Goal: Transaction & Acquisition: Subscribe to service/newsletter

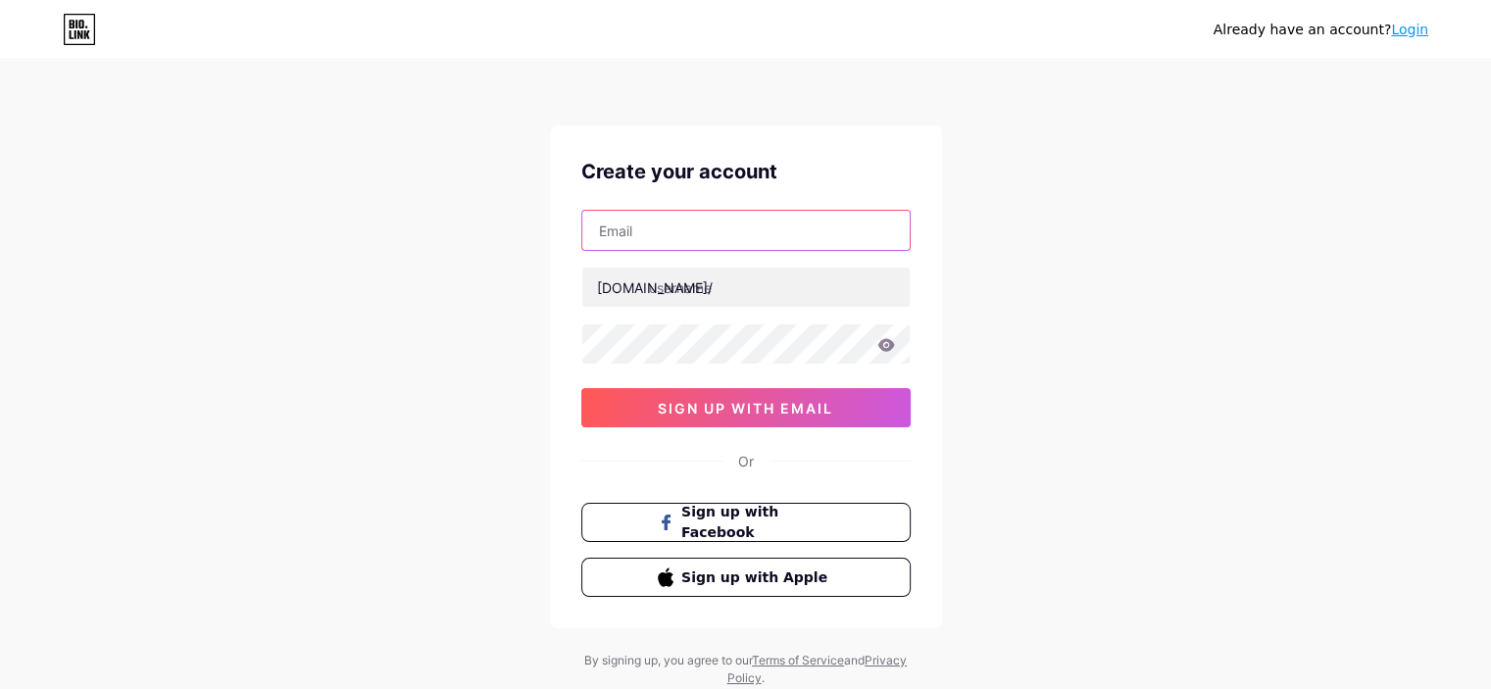
click at [643, 238] on input "text" at bounding box center [745, 230] width 327 height 39
type input "[EMAIL_ADDRESS][DOMAIN_NAME]"
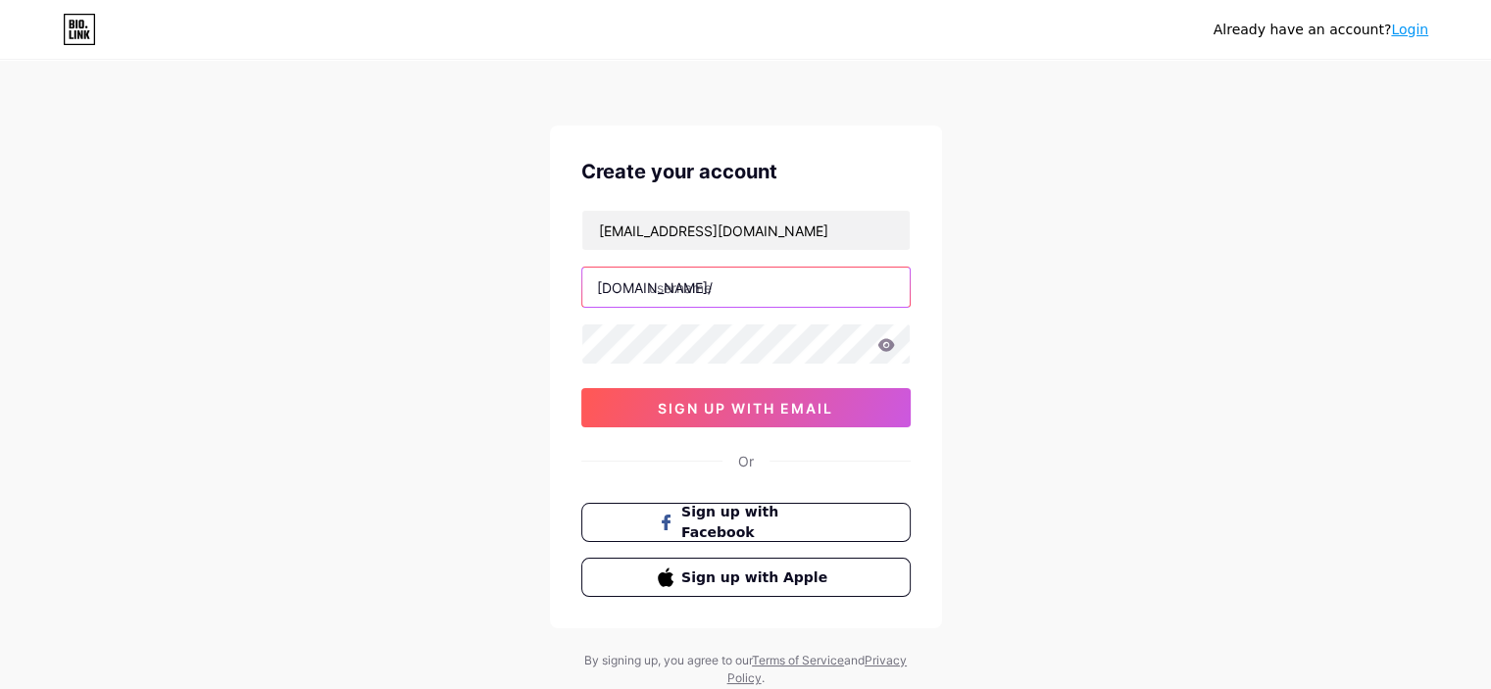
click at [690, 301] on input "text" at bounding box center [745, 287] width 327 height 39
click at [690, 297] on input "text" at bounding box center [745, 287] width 327 height 39
type input "sepehr852"
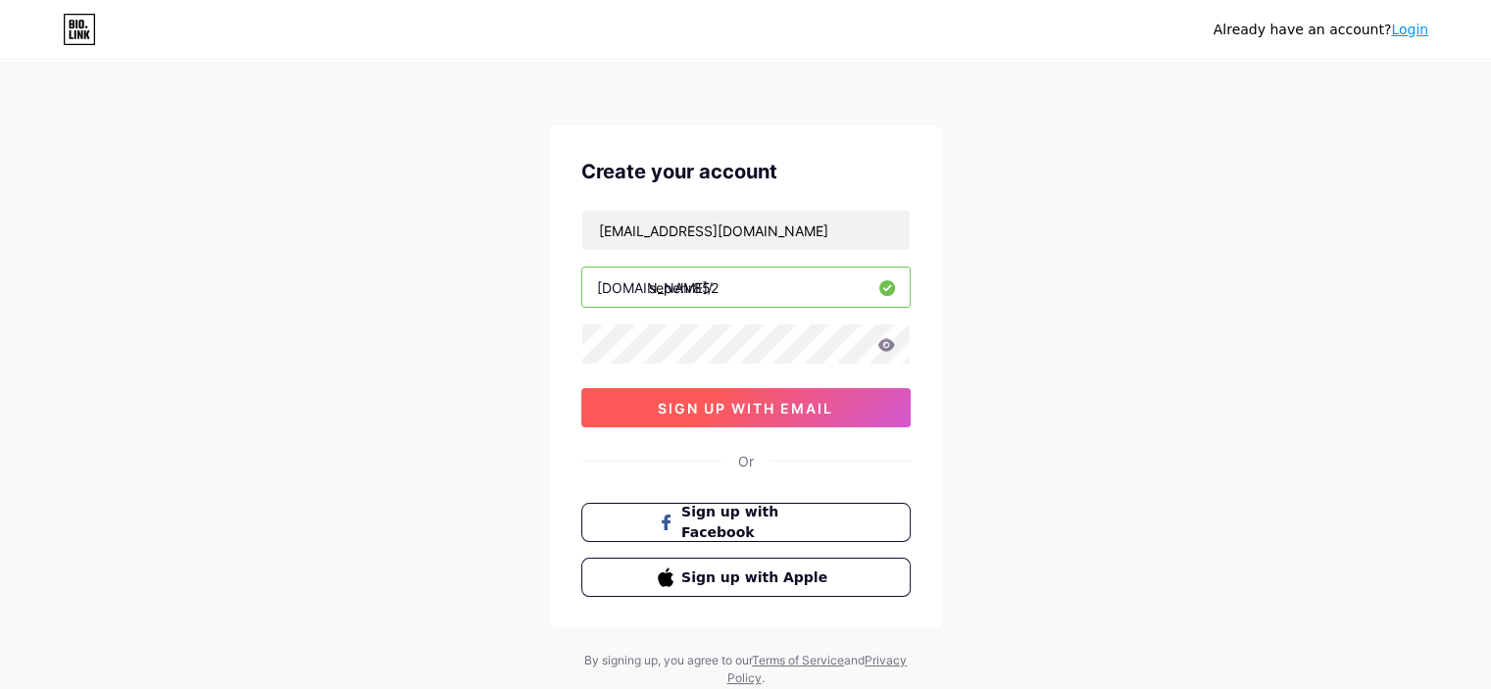
click at [812, 407] on span "sign up with email" at bounding box center [746, 408] width 176 height 17
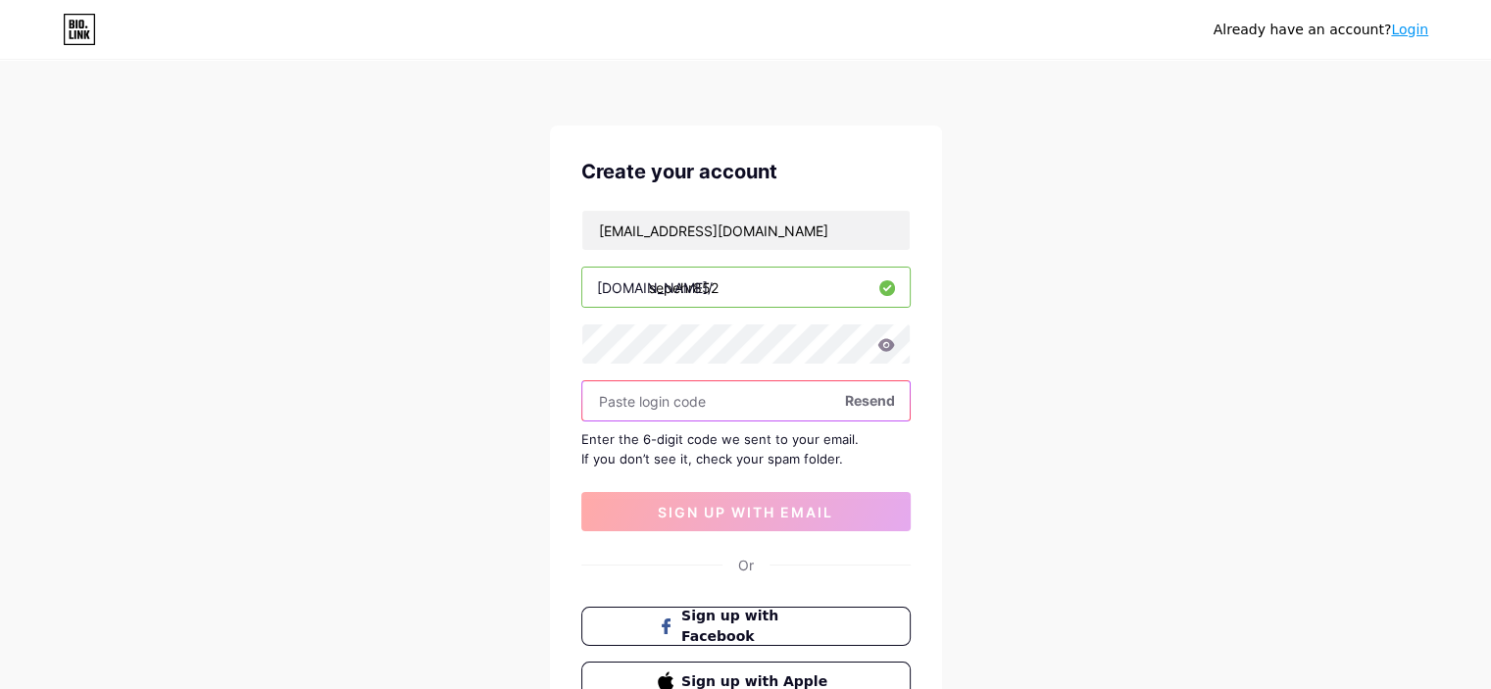
click at [702, 406] on input "text" at bounding box center [745, 400] width 327 height 39
drag, startPoint x: 847, startPoint y: 456, endPoint x: 537, endPoint y: 446, distance: 310.0
click at [537, 446] on div "Already have an account? Login Create your account [EMAIL_ADDRESS][DOMAIN_NAME]…" at bounding box center [745, 427] width 1491 height 854
click at [1025, 486] on div "Already have an account? Login Create your account [EMAIL_ADDRESS][DOMAIN_NAME]…" at bounding box center [745, 427] width 1491 height 854
click at [678, 407] on input "text" at bounding box center [745, 400] width 327 height 39
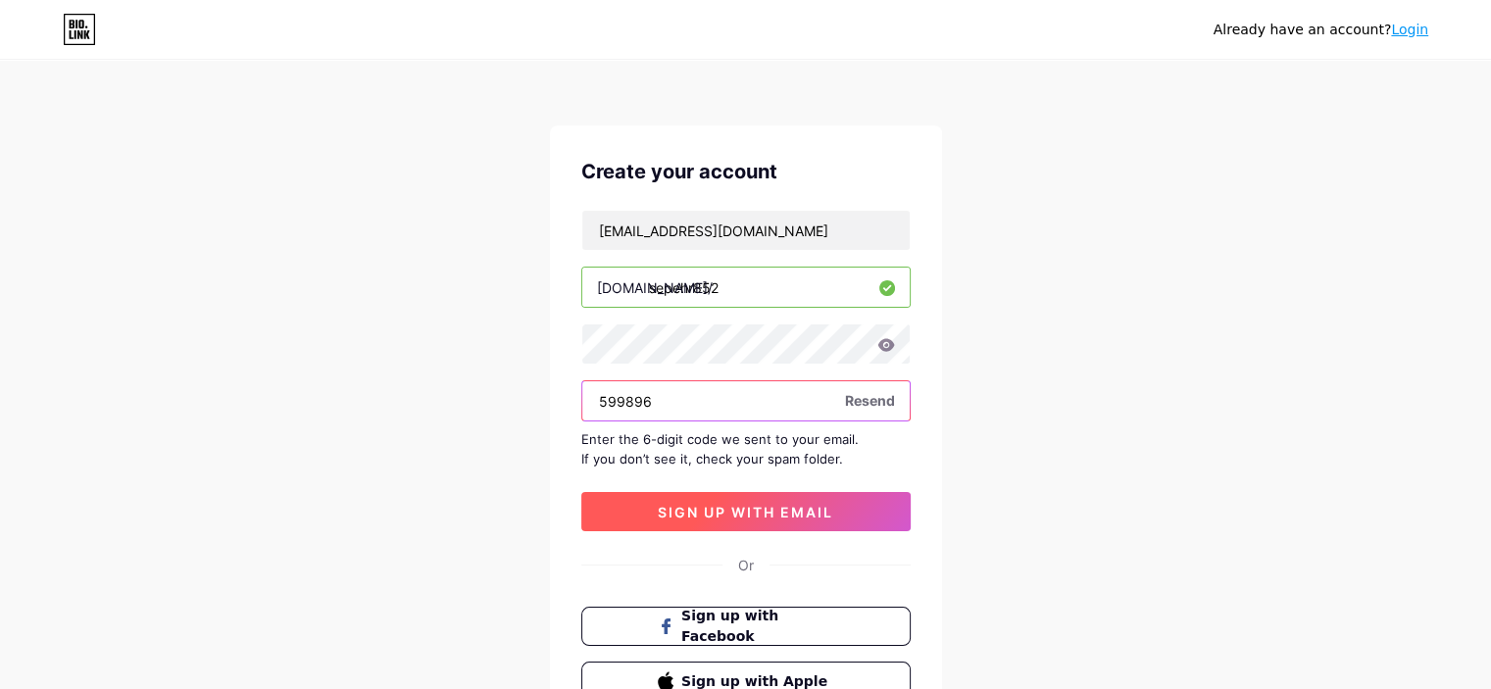
type input "599896"
click at [742, 509] on span "sign up with email" at bounding box center [746, 512] width 176 height 17
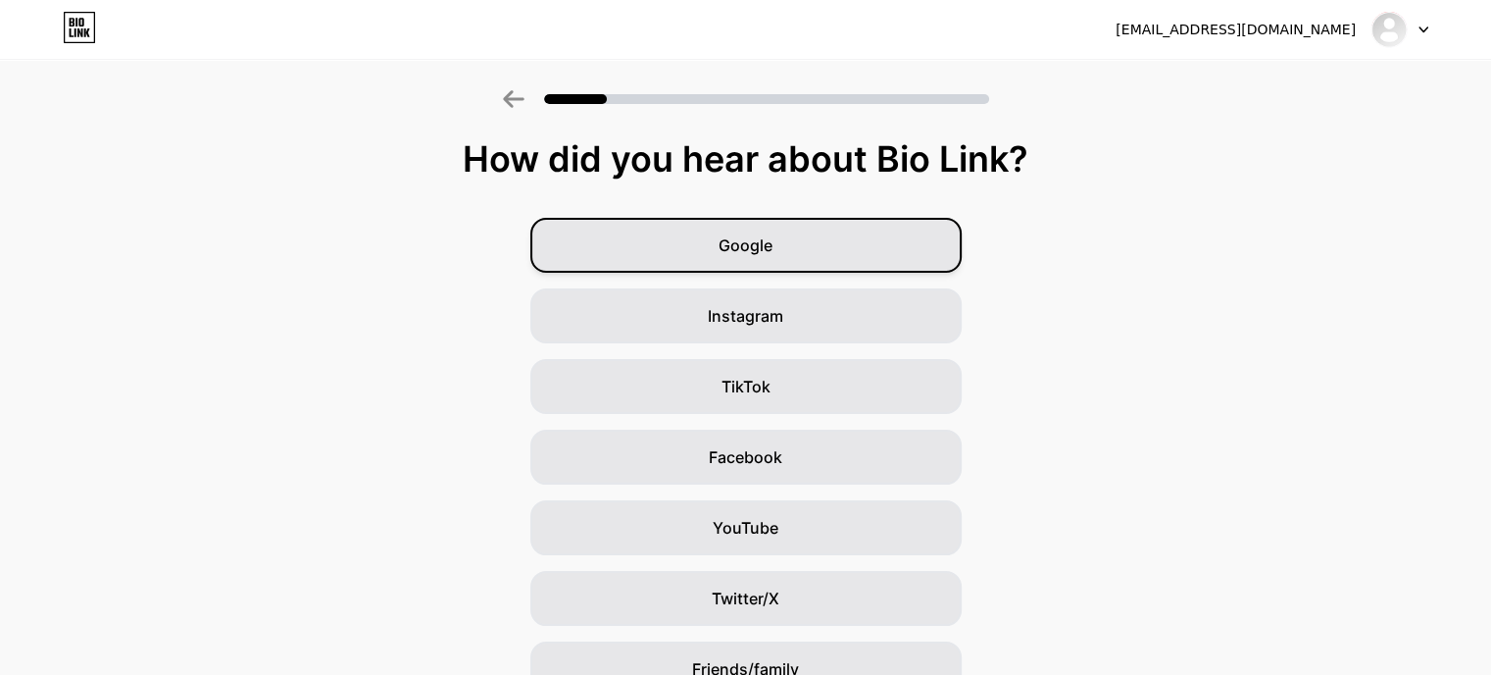
click at [823, 252] on div "Google" at bounding box center [745, 245] width 431 height 55
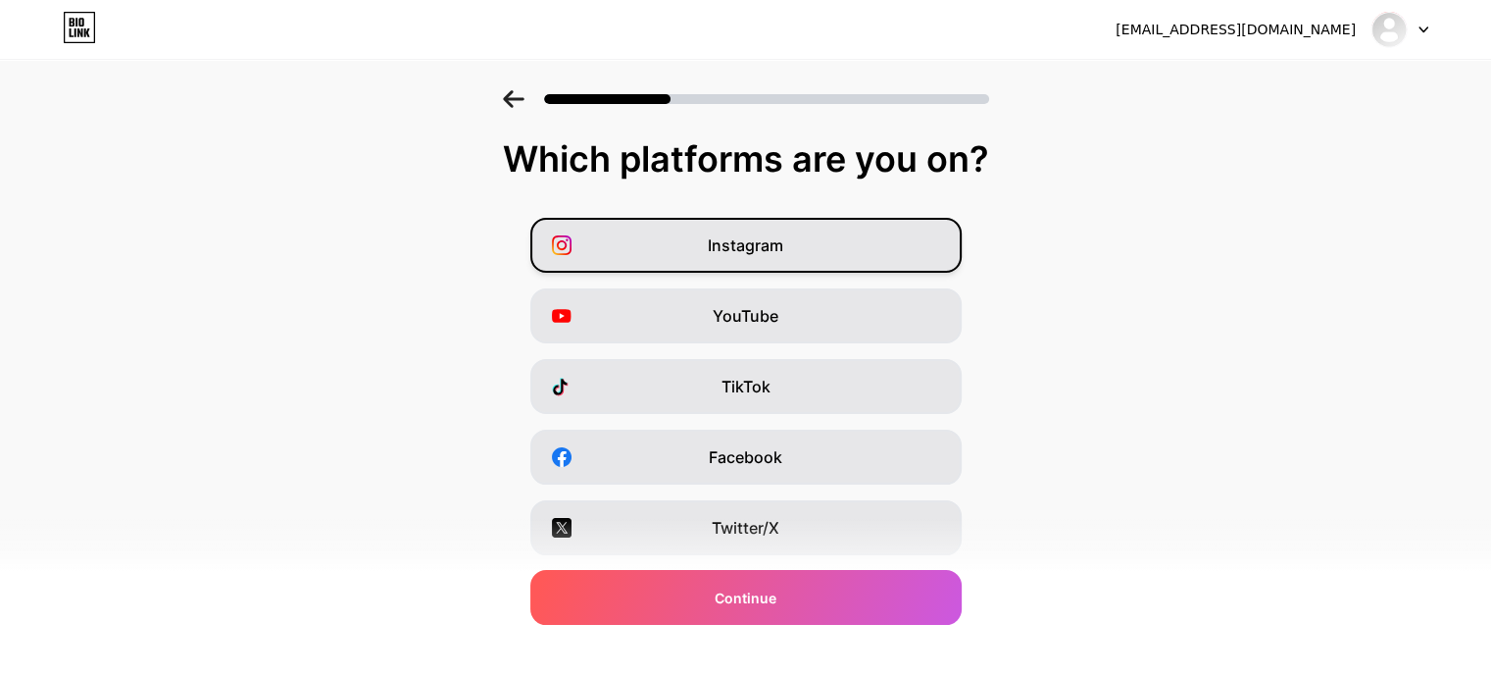
click at [774, 257] on div "Instagram" at bounding box center [745, 245] width 431 height 55
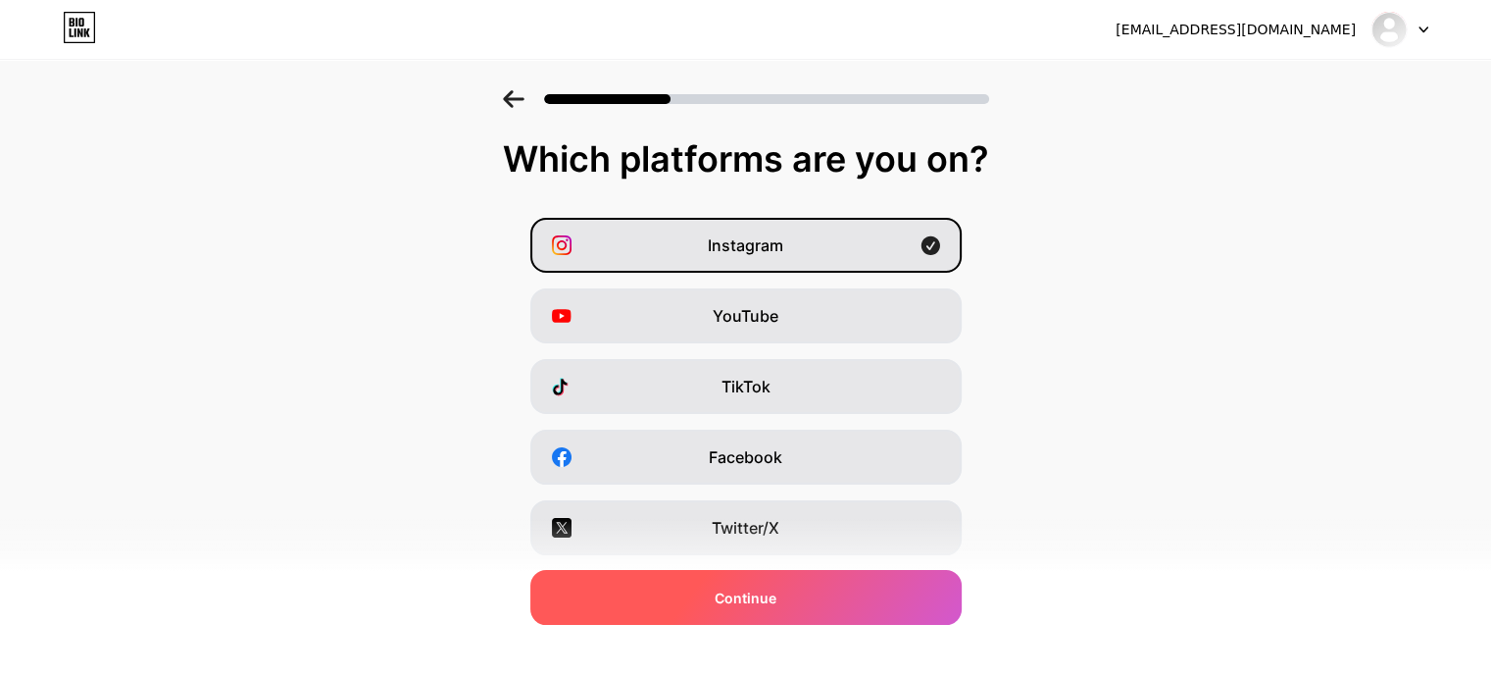
click at [776, 600] on span "Continue" at bounding box center [746, 597] width 62 height 21
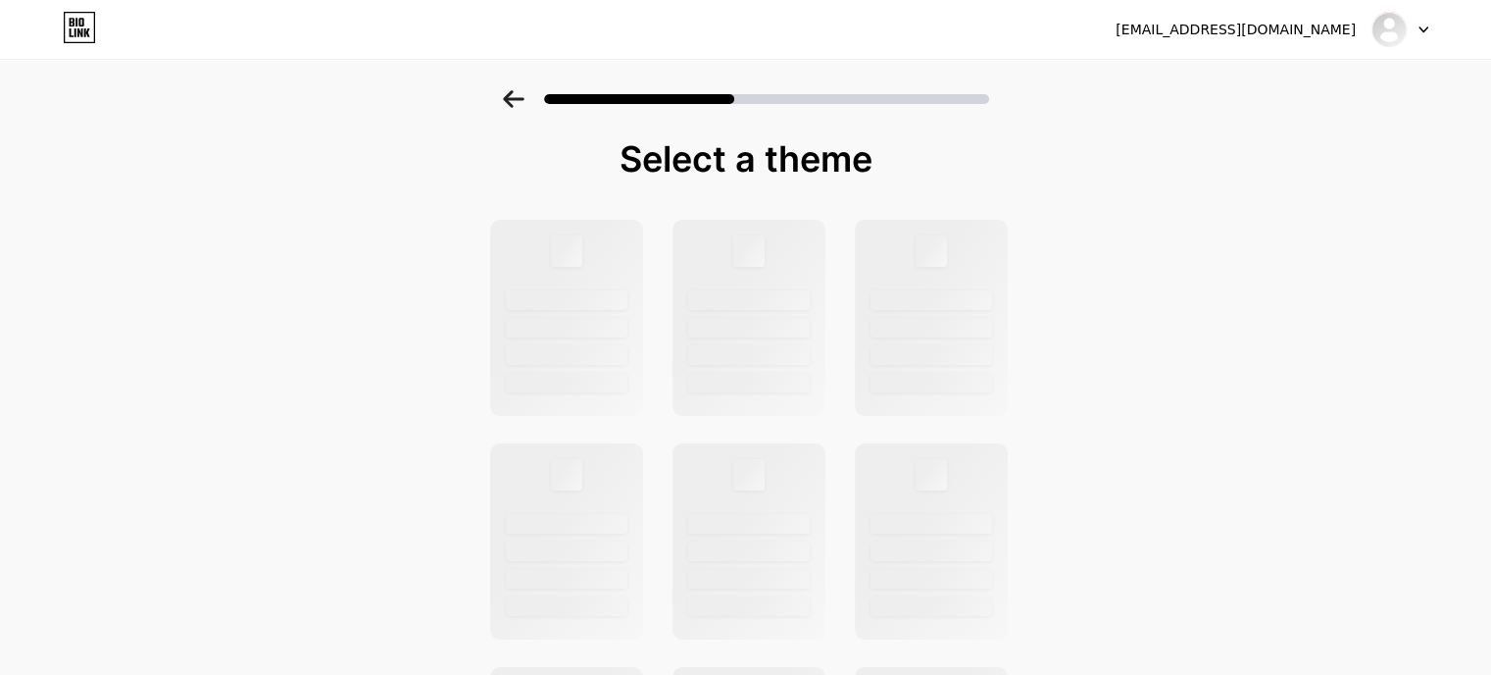
click at [1415, 34] on div at bounding box center [1400, 29] width 57 height 35
click at [1394, 31] on img at bounding box center [1389, 29] width 31 height 31
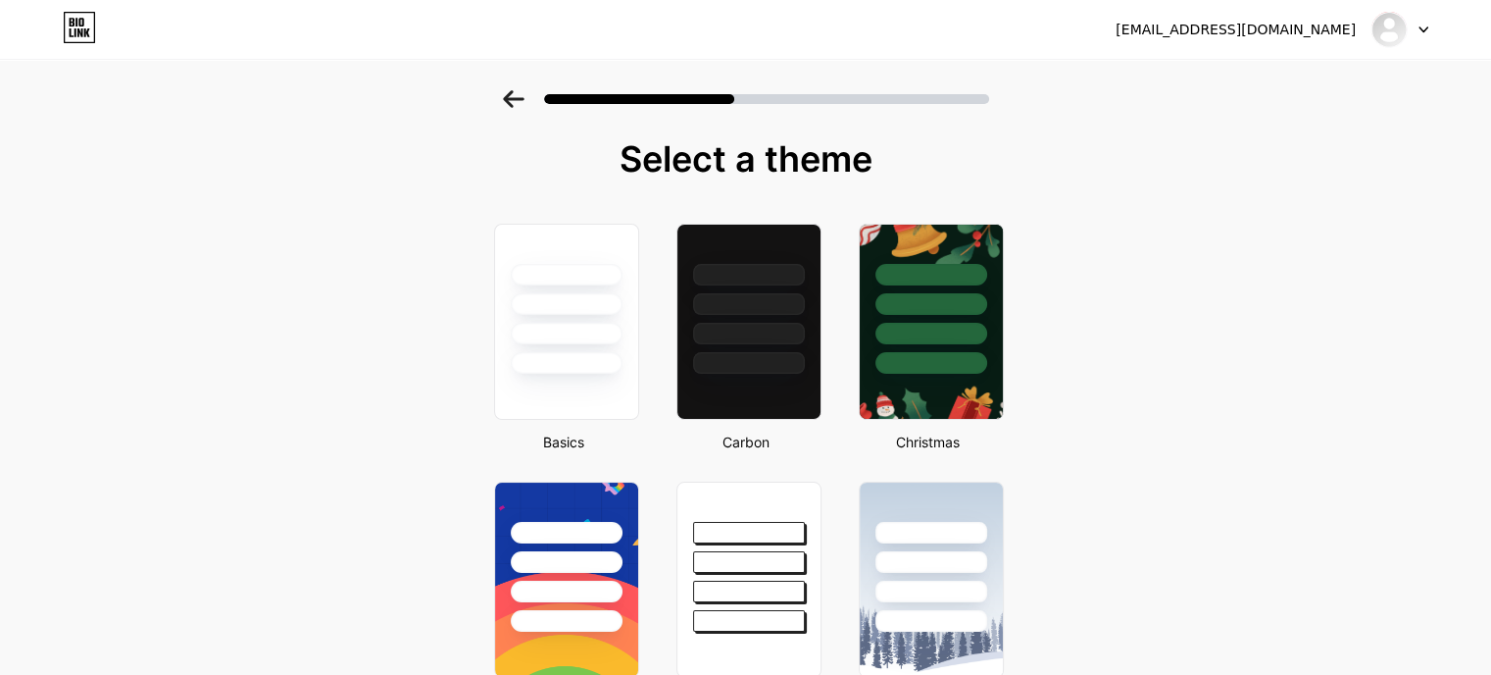
click at [1263, 37] on div "[EMAIL_ADDRESS][DOMAIN_NAME]" at bounding box center [1236, 30] width 240 height 21
click at [577, 395] on div at bounding box center [565, 322] width 149 height 202
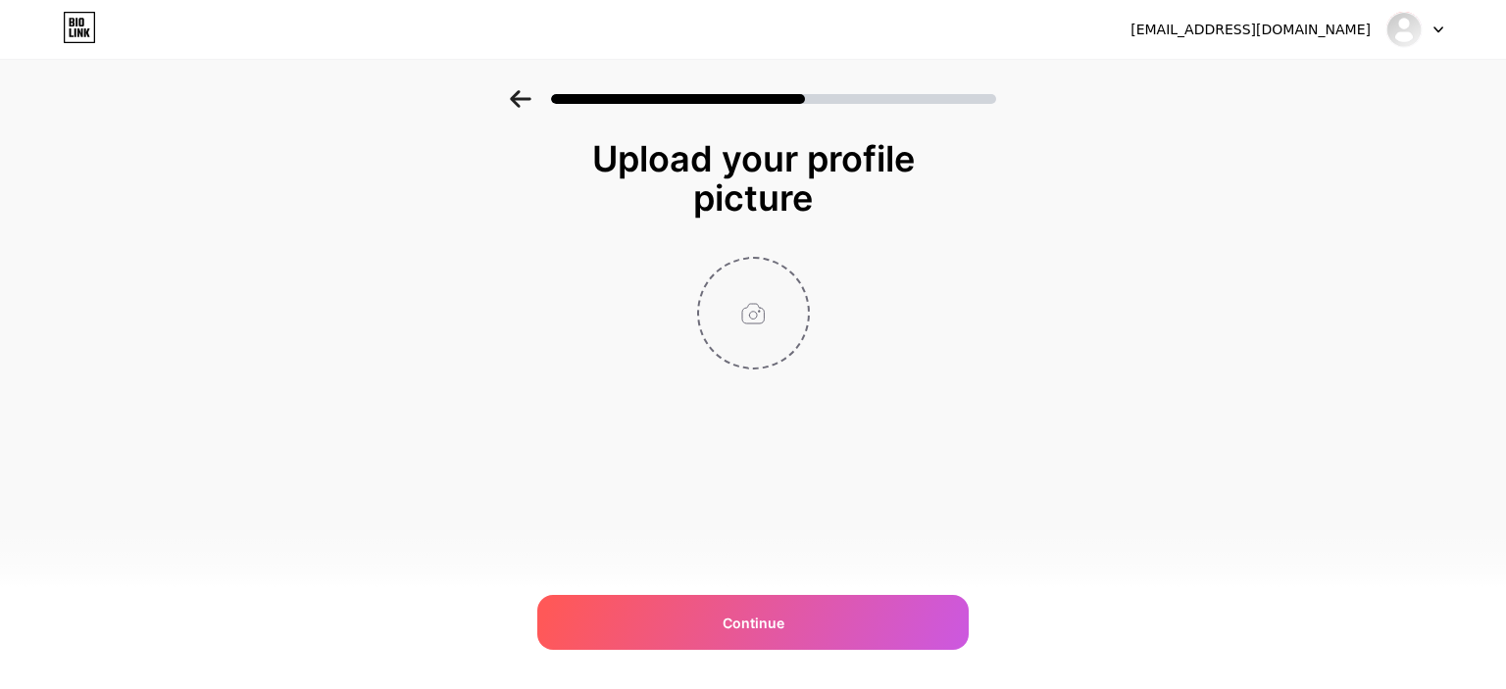
click at [757, 281] on input "file" at bounding box center [753, 313] width 109 height 109
type input "C:\fakepath\5911362553085283197.jpg"
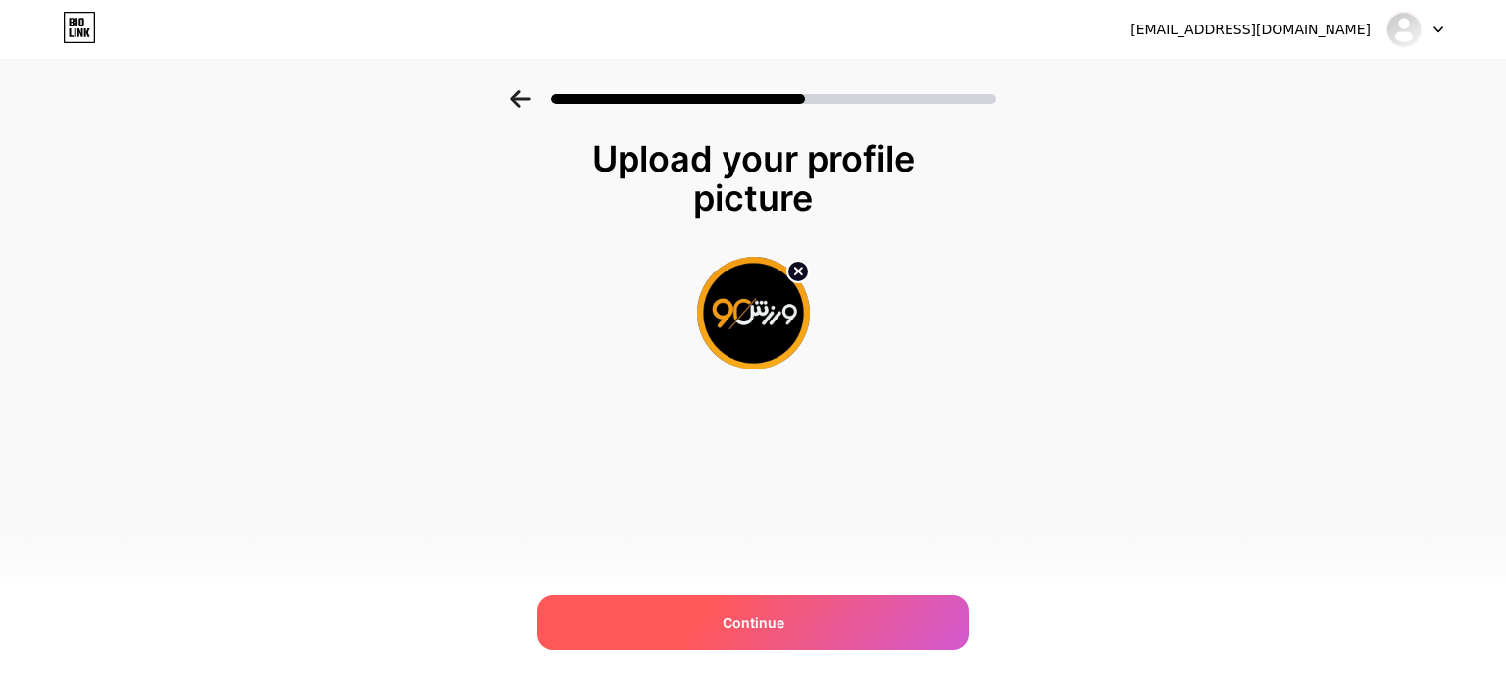
click at [790, 622] on div "Continue" at bounding box center [752, 622] width 431 height 55
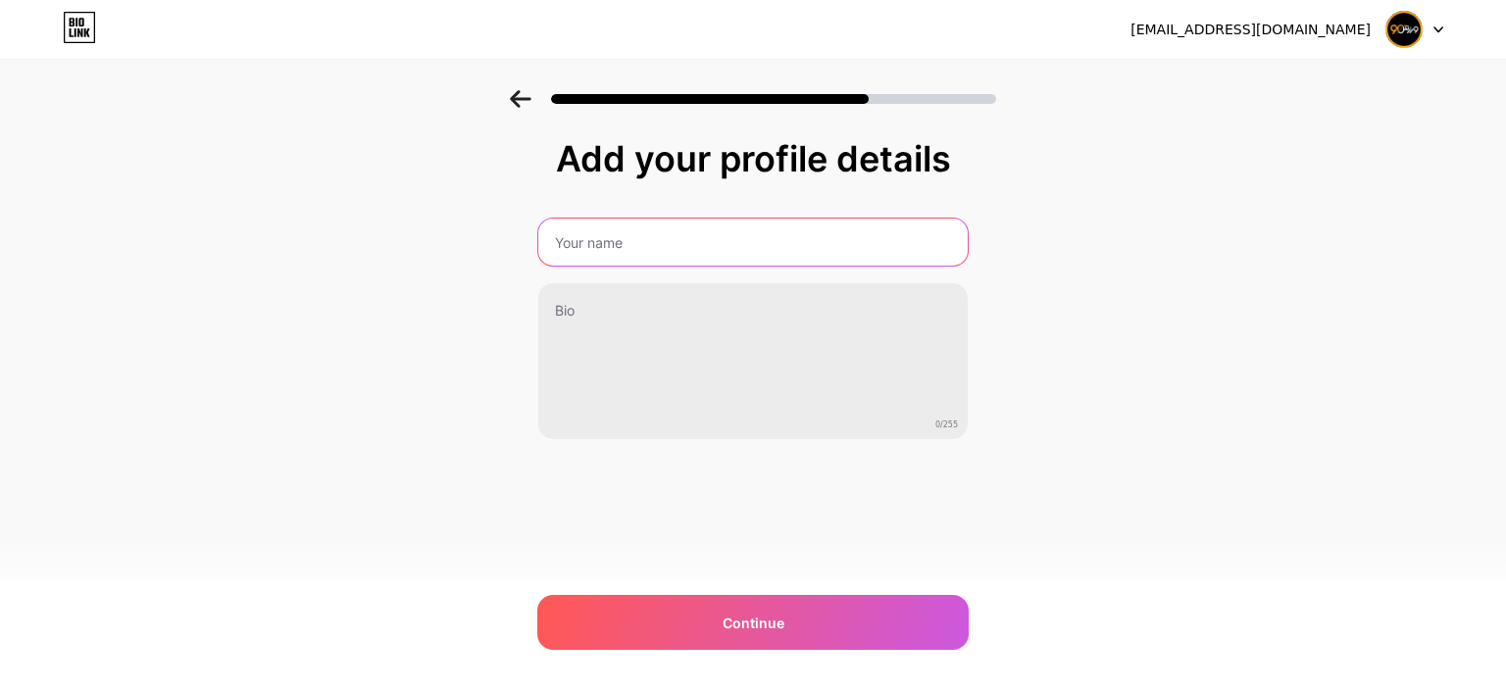
click at [651, 254] on input "text" at bounding box center [752, 242] width 429 height 47
type input "sepehr zalpor"
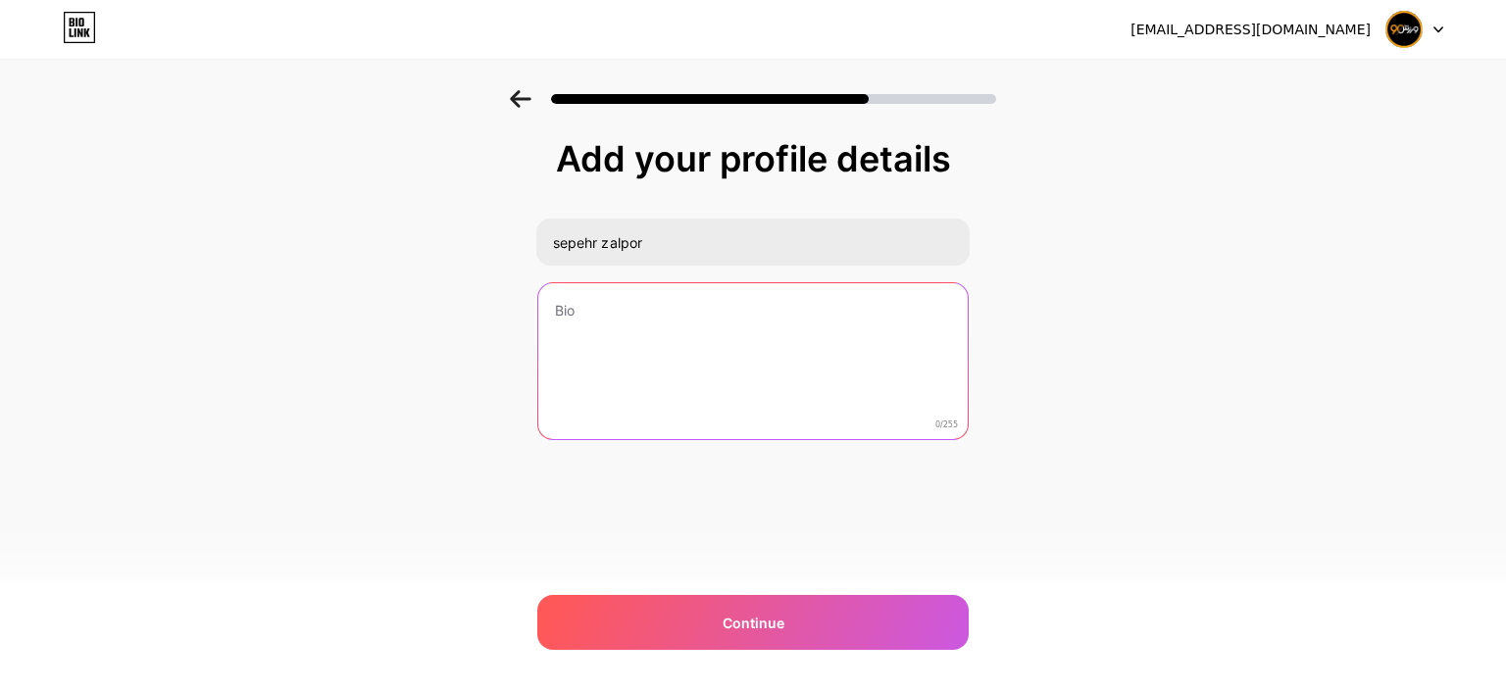
click at [616, 305] on textarea at bounding box center [752, 362] width 429 height 158
paste textarea "[URL][DOMAIN_NAME]"
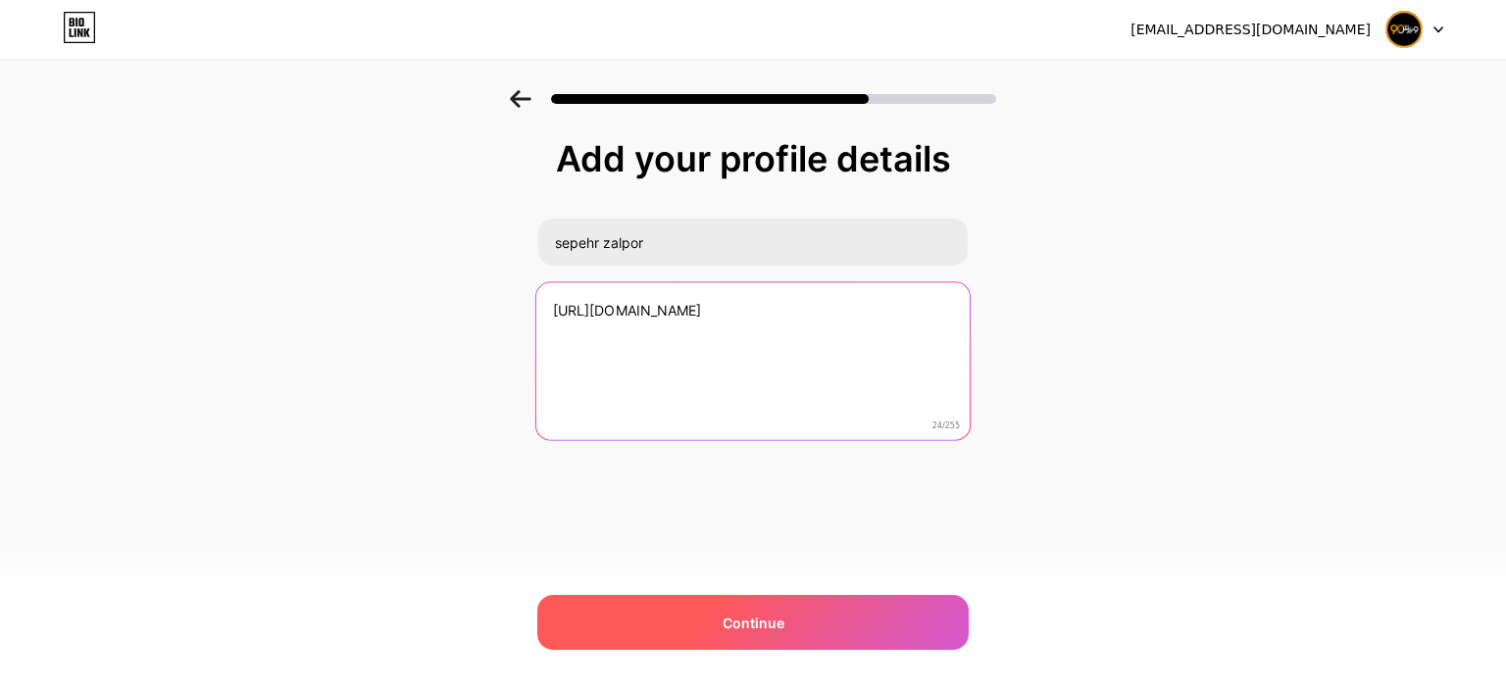
type textarea "[URL][DOMAIN_NAME]"
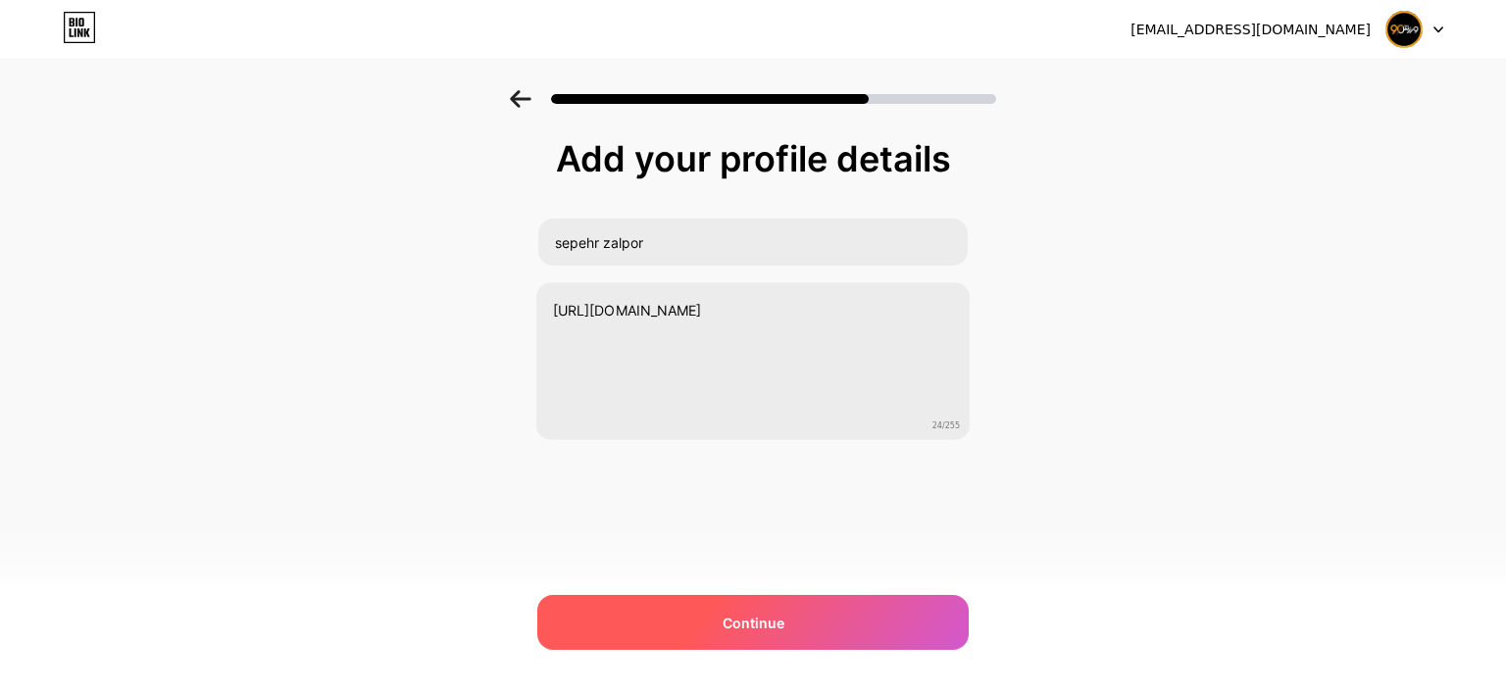
click at [777, 619] on span "Continue" at bounding box center [754, 623] width 62 height 21
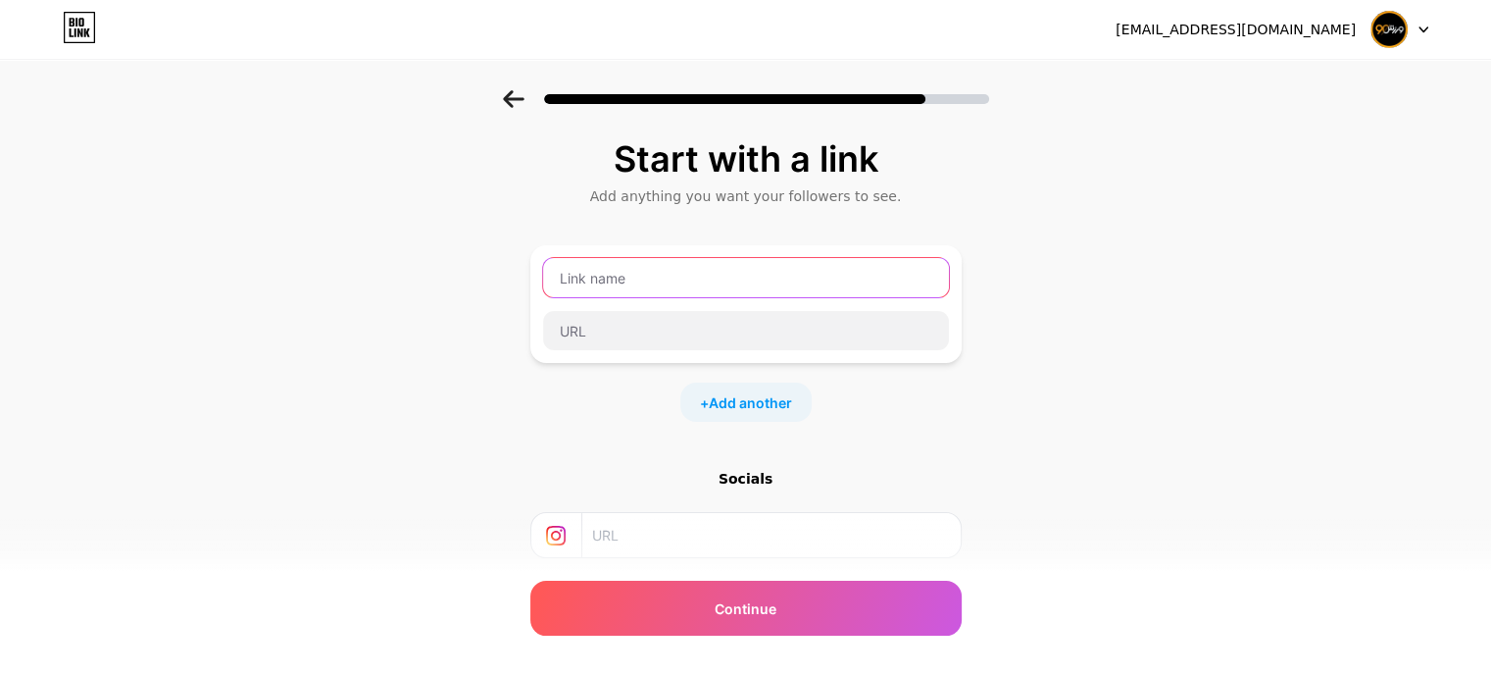
click at [628, 286] on input "text" at bounding box center [746, 277] width 406 height 39
type input "v"
type input "ورزش90"
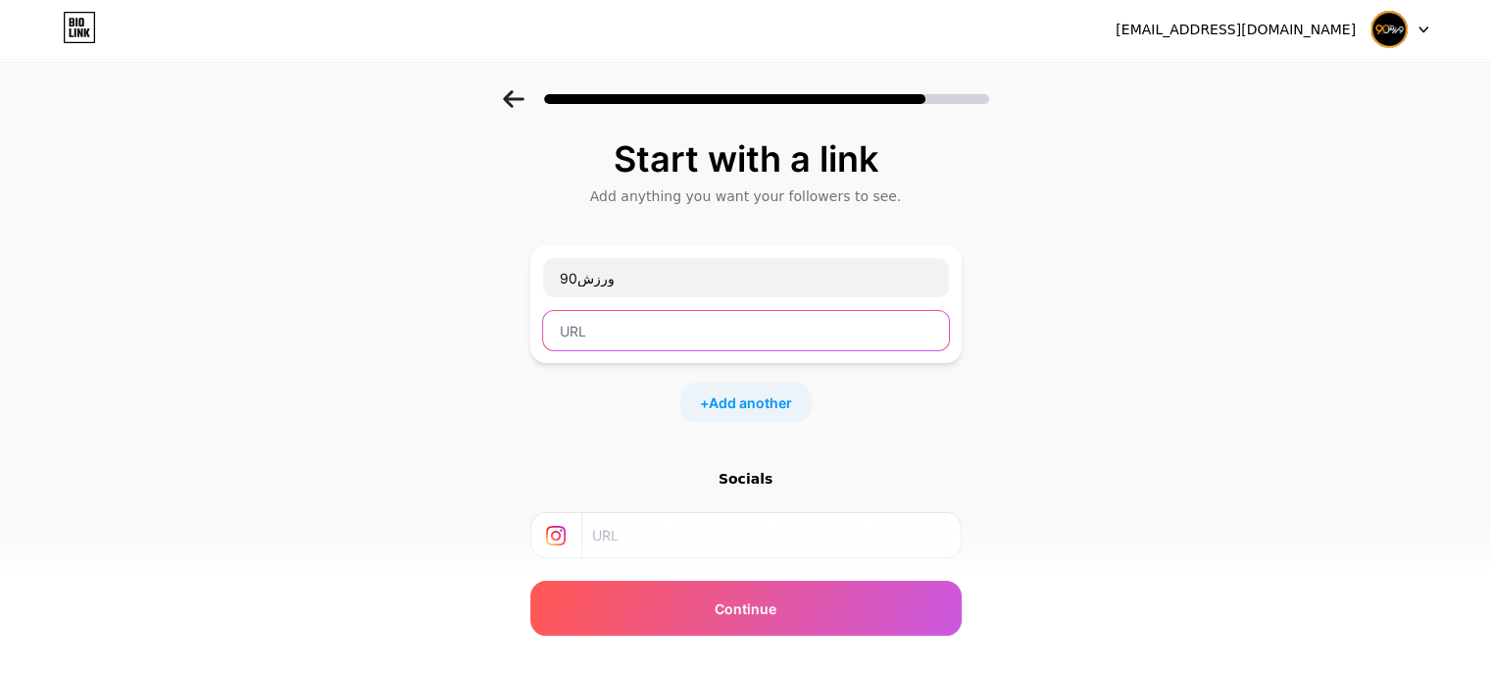
click at [634, 334] on input "text" at bounding box center [746, 330] width 406 height 39
paste input "[URL][DOMAIN_NAME]"
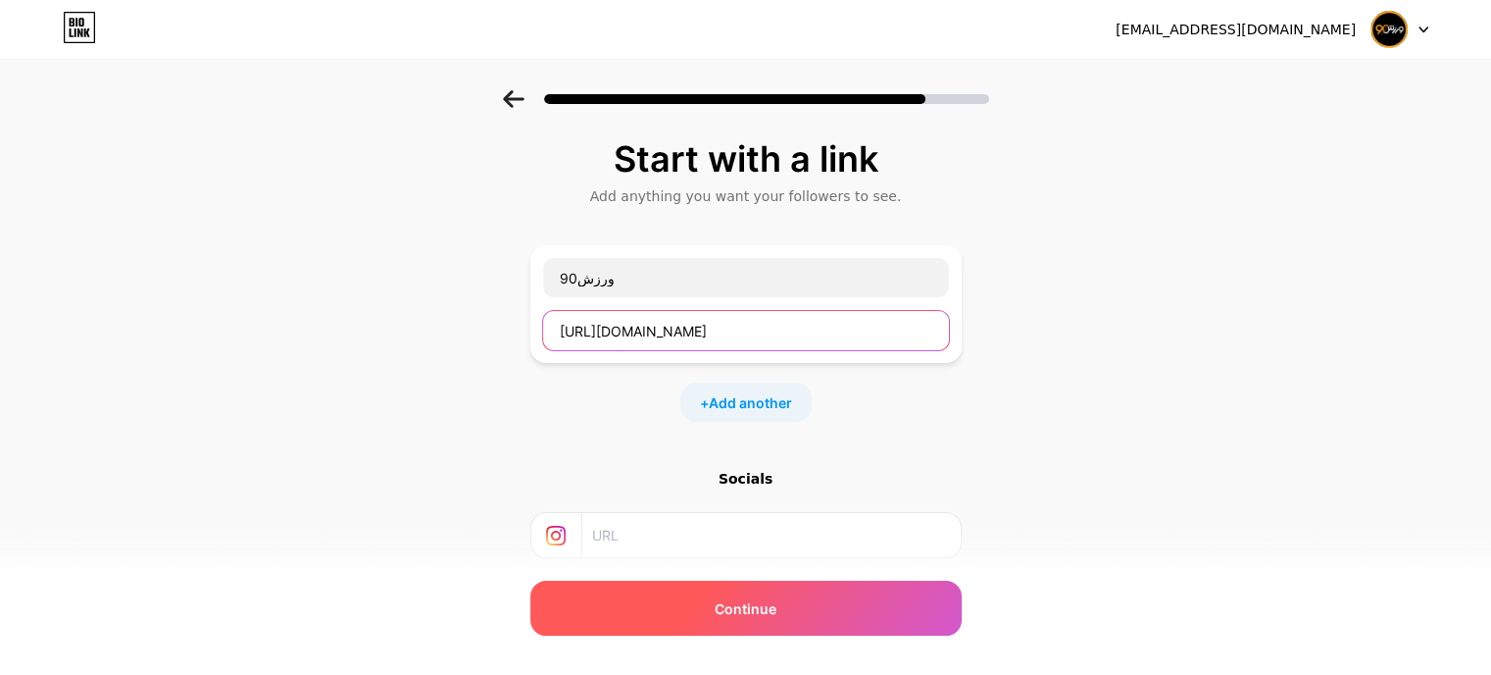
type input "[URL][DOMAIN_NAME]"
click at [823, 610] on div "Continue" at bounding box center [745, 607] width 431 height 55
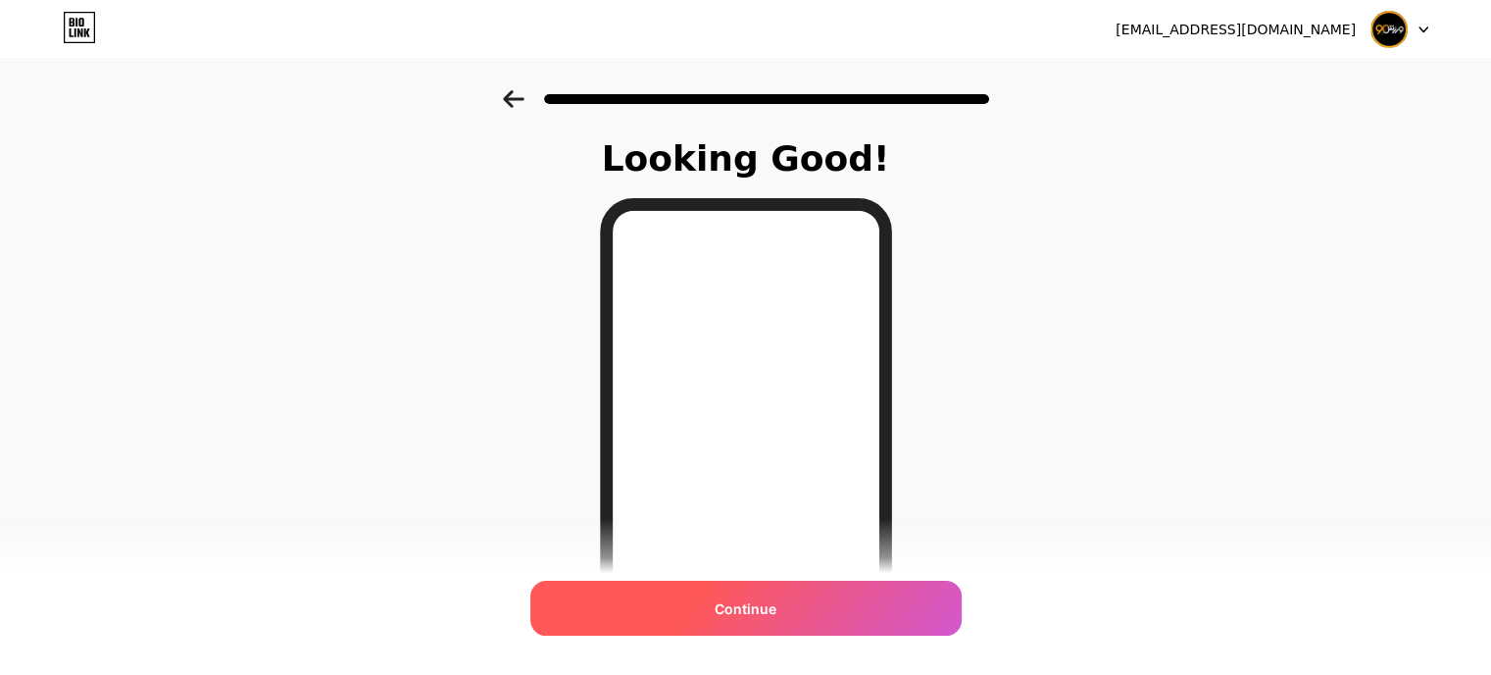
click at [754, 606] on span "Continue" at bounding box center [746, 608] width 62 height 21
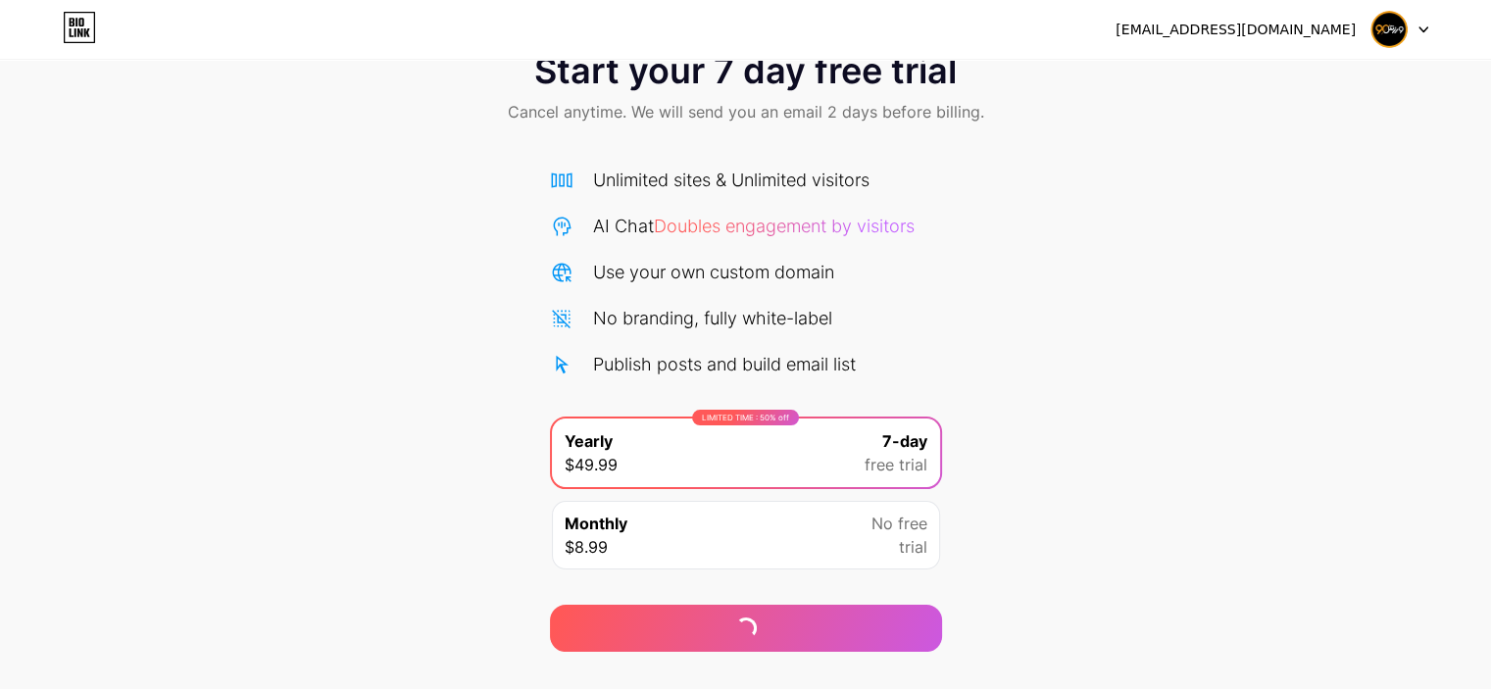
scroll to position [98, 0]
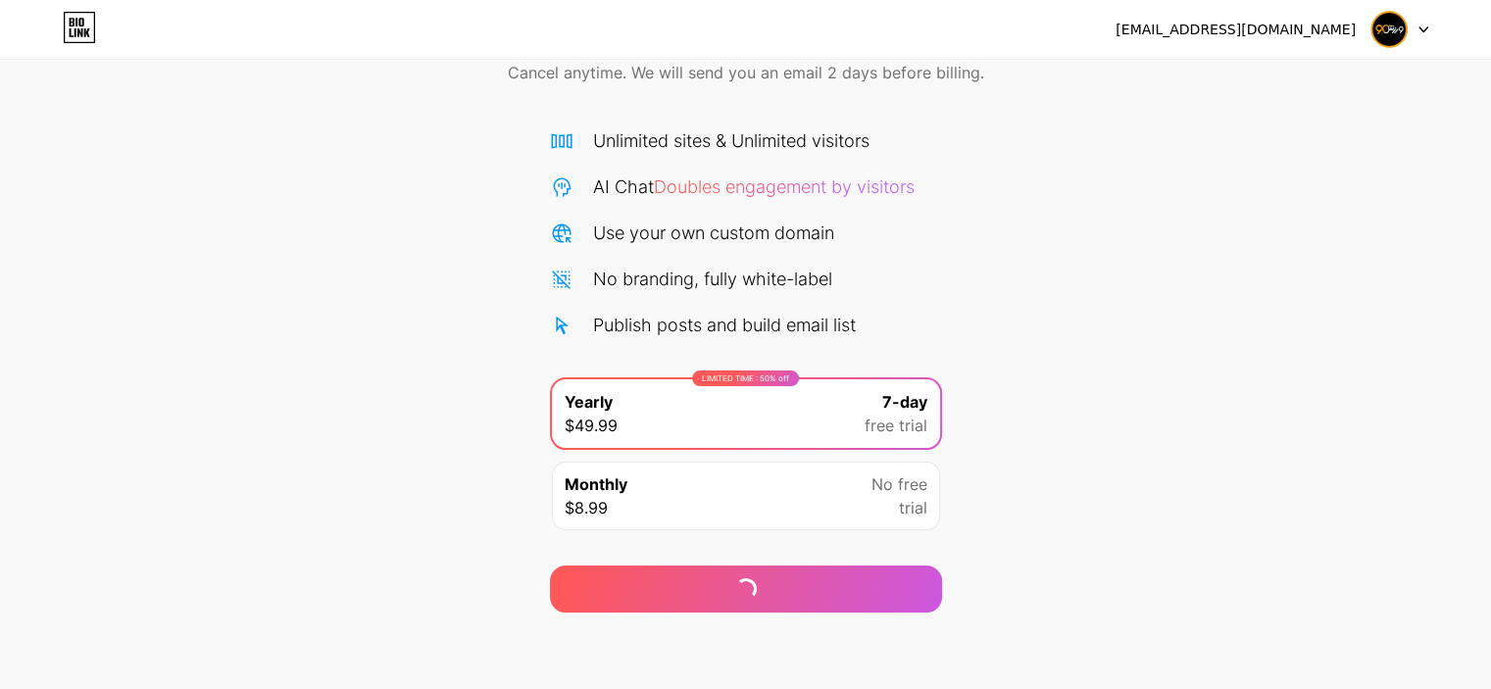
click at [1378, 20] on img at bounding box center [1389, 29] width 37 height 37
click at [1261, 20] on div "[EMAIL_ADDRESS][DOMAIN_NAME]" at bounding box center [1236, 30] width 240 height 21
click at [1258, 29] on div "[EMAIL_ADDRESS][DOMAIN_NAME]" at bounding box center [1236, 30] width 240 height 21
click at [729, 556] on div "Continue" at bounding box center [746, 577] width 392 height 71
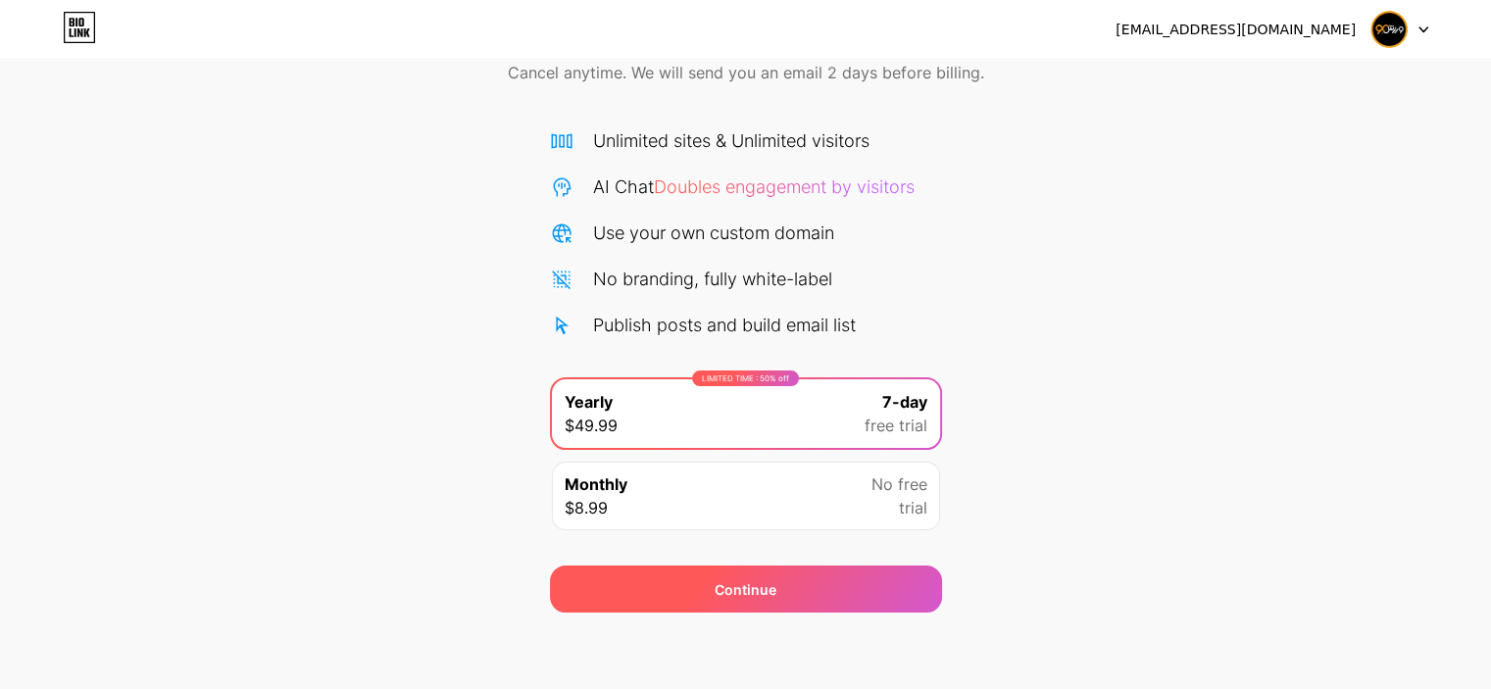
click at [762, 607] on div "Continue" at bounding box center [746, 589] width 392 height 47
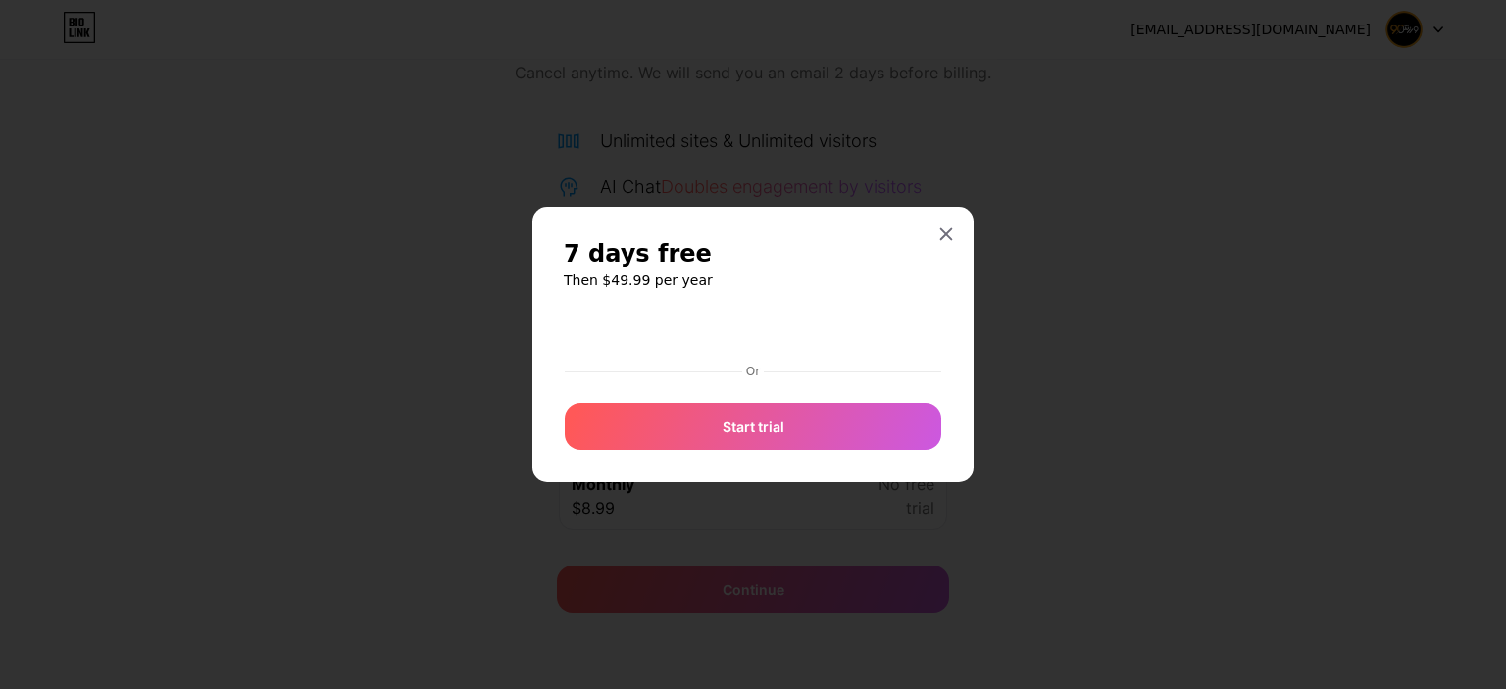
click at [752, 453] on div "7 days free Then $49.99 per year Or Start trial" at bounding box center [752, 345] width 441 height 276
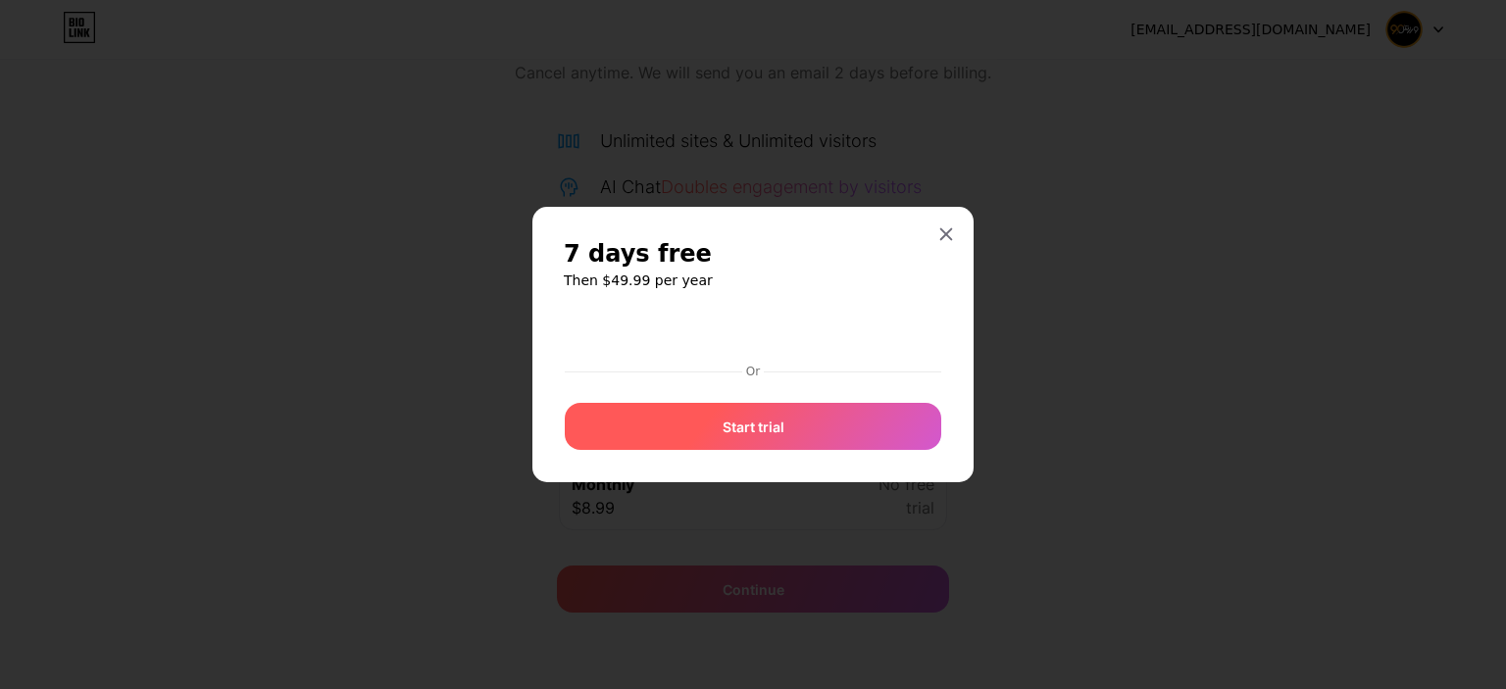
click at [756, 417] on span "Start trial" at bounding box center [754, 427] width 62 height 21
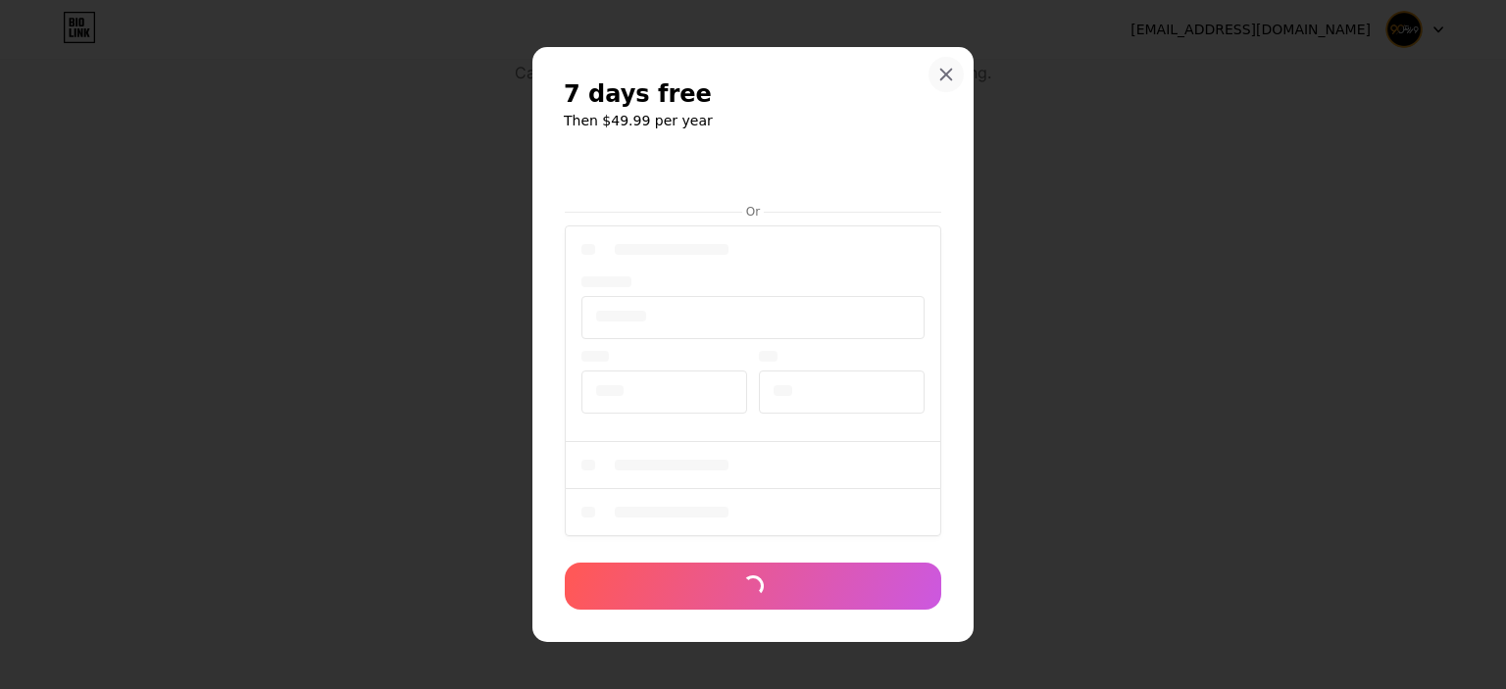
click at [951, 68] on icon at bounding box center [946, 75] width 16 height 16
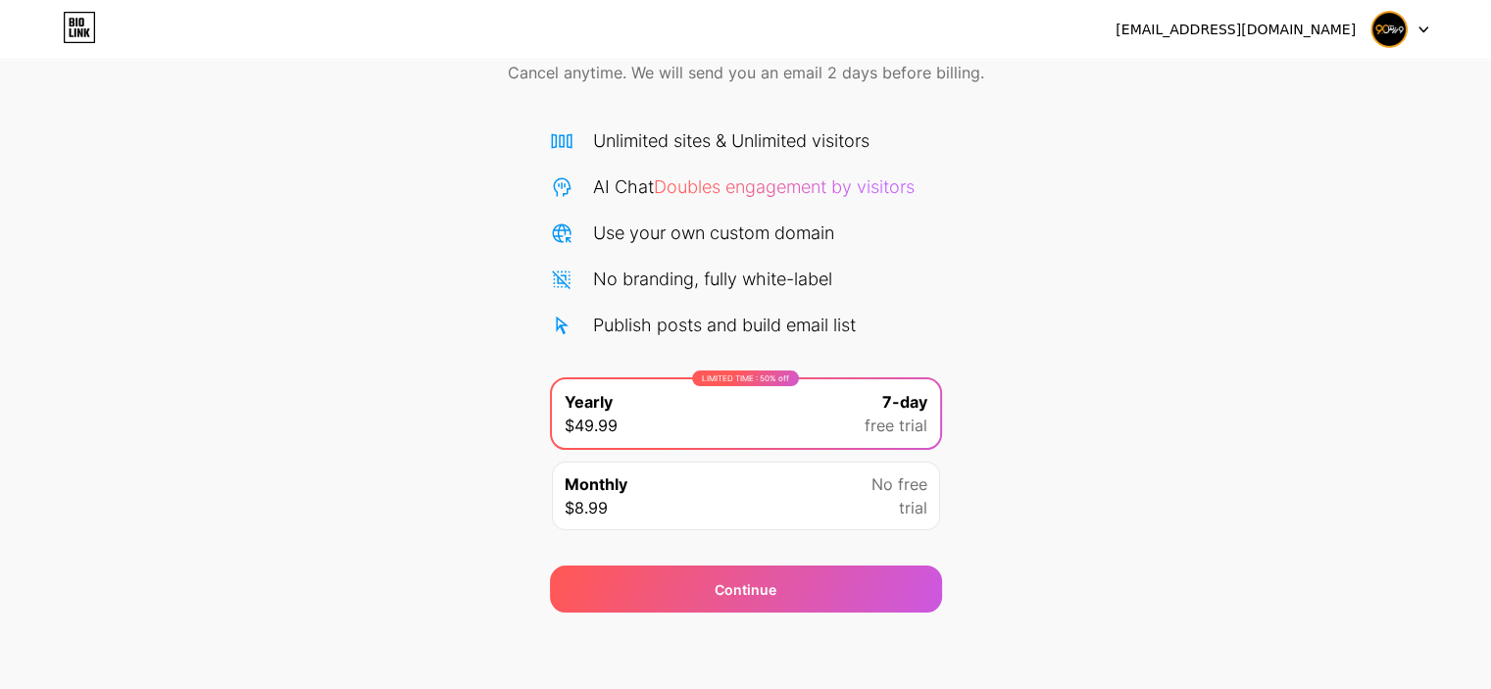
click at [700, 505] on div "Monthly $8.99 No free trial" at bounding box center [746, 496] width 388 height 69
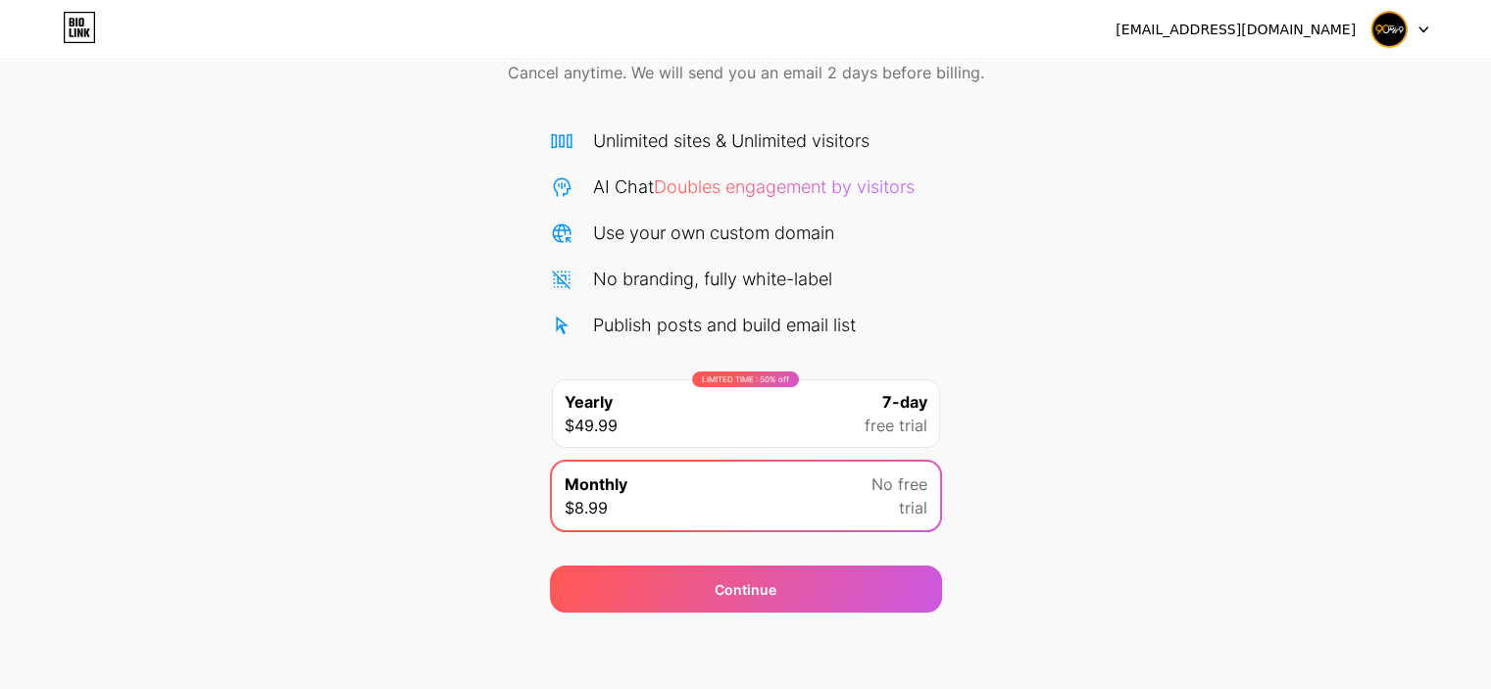
click at [75, 26] on icon at bounding box center [79, 27] width 33 height 31
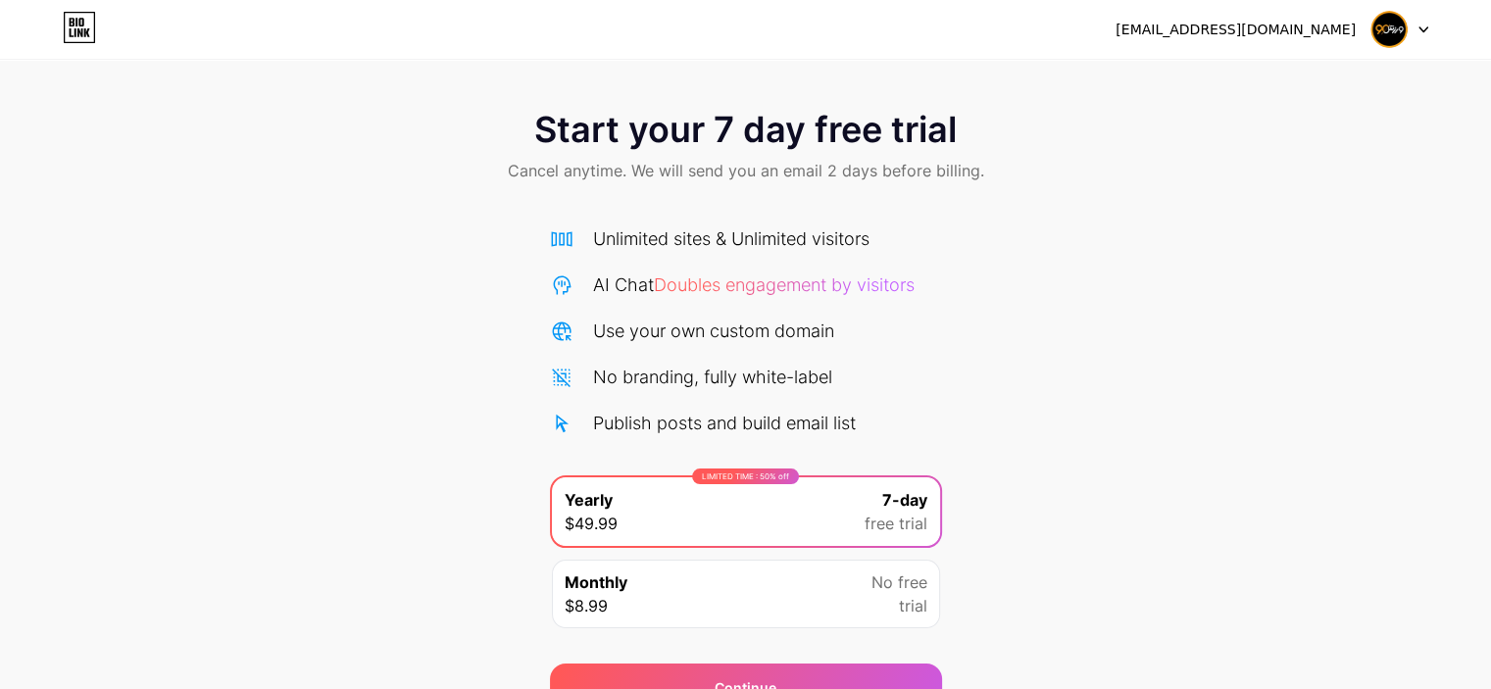
click at [1278, 33] on div "[EMAIL_ADDRESS][DOMAIN_NAME]" at bounding box center [1236, 30] width 240 height 21
click at [1412, 39] on div at bounding box center [1400, 29] width 57 height 35
click at [1423, 28] on icon at bounding box center [1424, 29] width 10 height 7
click at [1157, 160] on div "Start your 7 day free trial Cancel anytime. We will send you an email 2 days be…" at bounding box center [745, 148] width 1491 height 116
